Goal: Navigation & Orientation: Find specific page/section

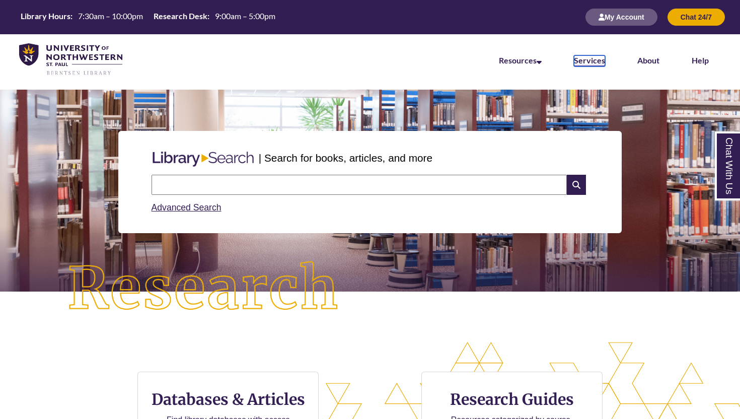
click at [580, 61] on link "Services" at bounding box center [589, 60] width 31 height 11
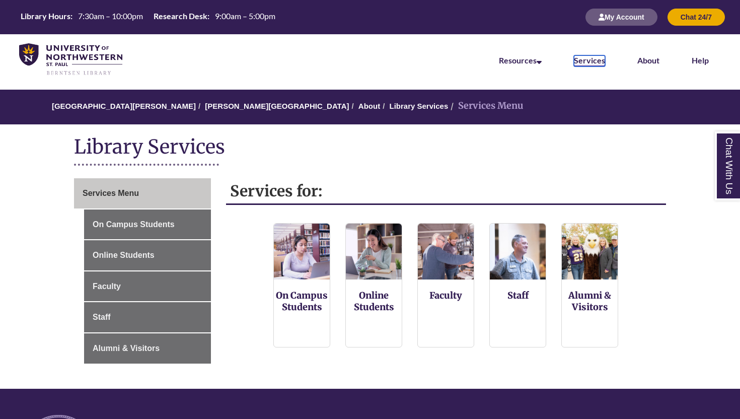
click at [580, 60] on link "Services" at bounding box center [589, 60] width 31 height 11
